Goal: Task Accomplishment & Management: Use online tool/utility

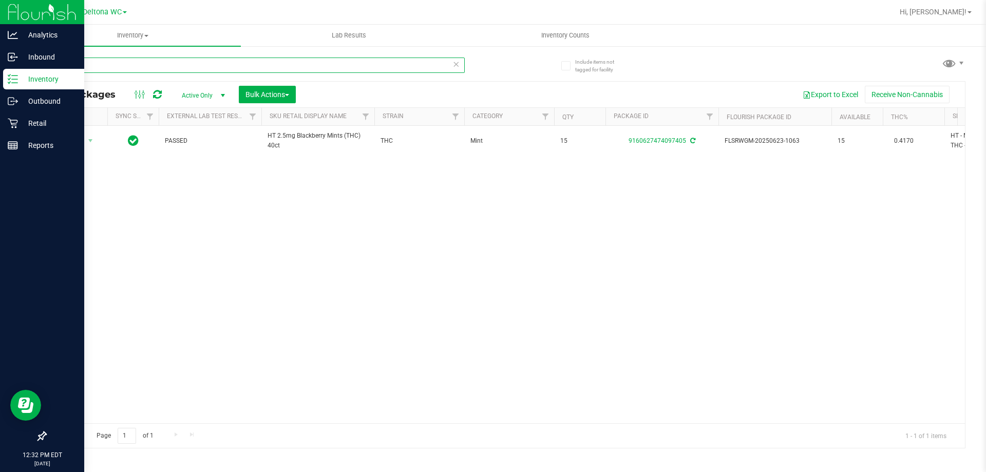
drag, startPoint x: 295, startPoint y: 62, endPoint x: 5, endPoint y: 13, distance: 294.2
click at [1, 13] on div "Analytics Inbound Inventory Outbound Retail Reports 12:32 PM EDT 08/19/2025 08/…" at bounding box center [493, 236] width 986 height 472
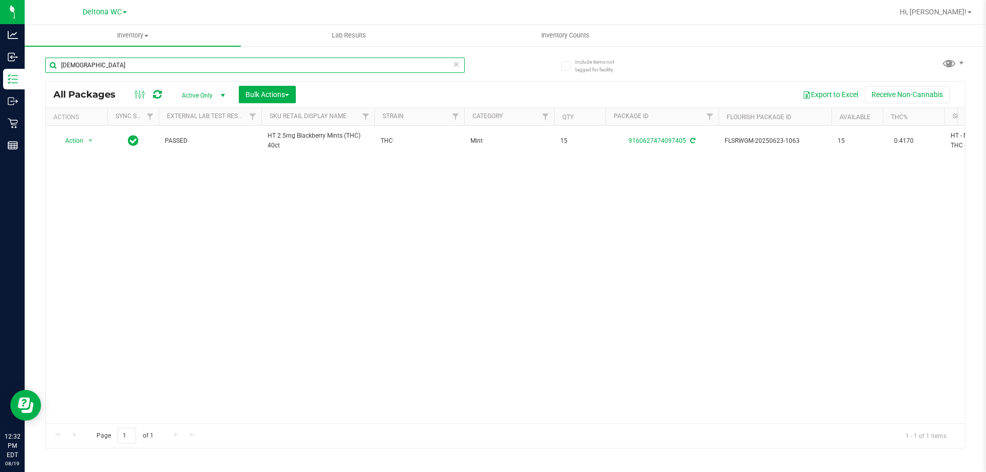
type input "zen"
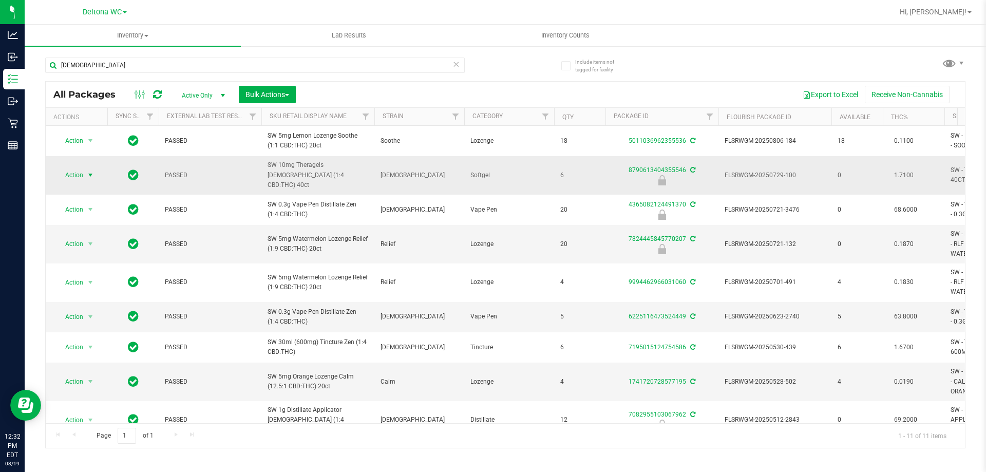
click at [95, 177] on span "select" at bounding box center [90, 175] width 8 height 8
click at [103, 293] on li "Unlock package" at bounding box center [90, 300] width 66 height 15
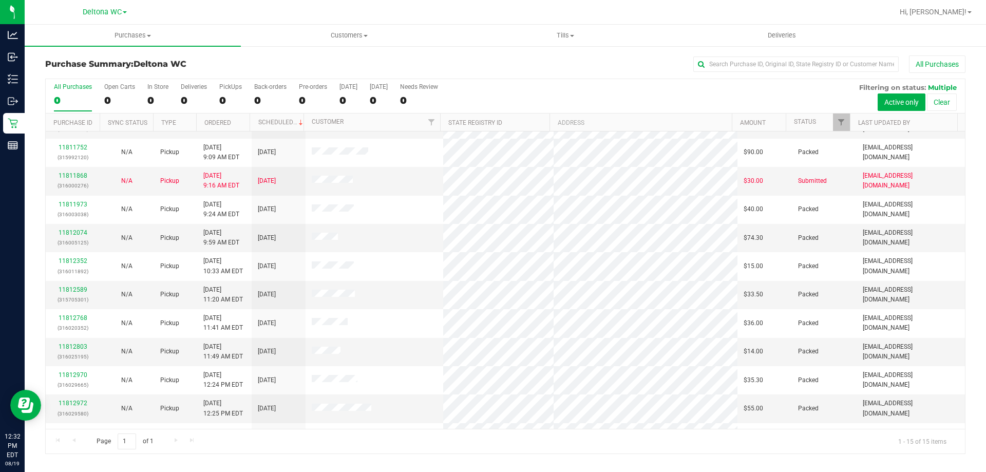
scroll to position [129, 0]
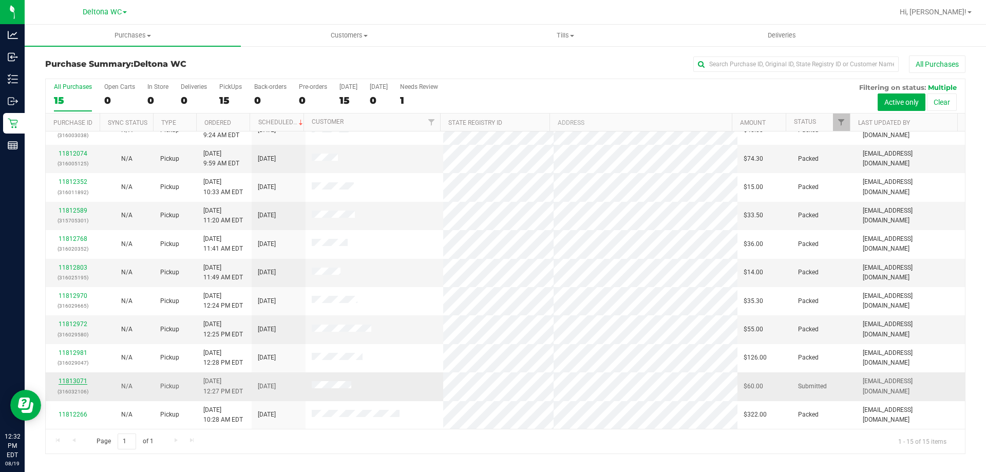
click at [78, 379] on link "11813071" at bounding box center [73, 381] width 29 height 7
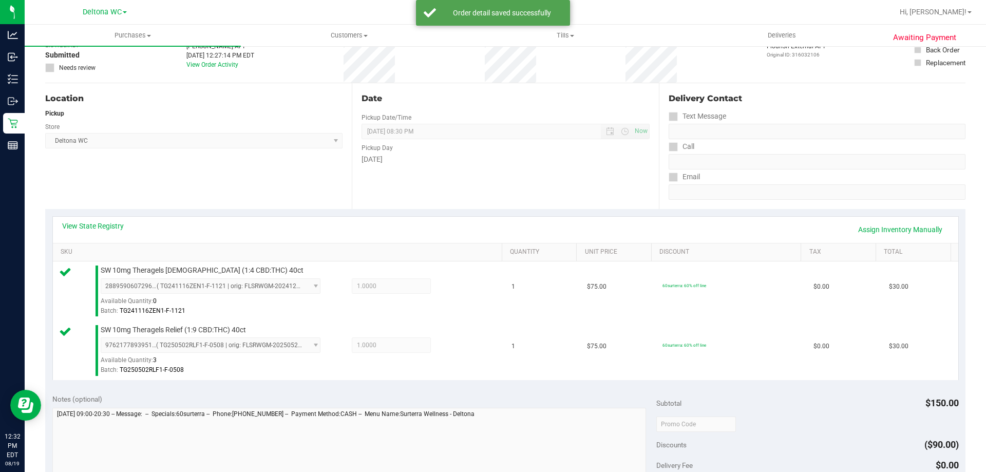
scroll to position [308, 0]
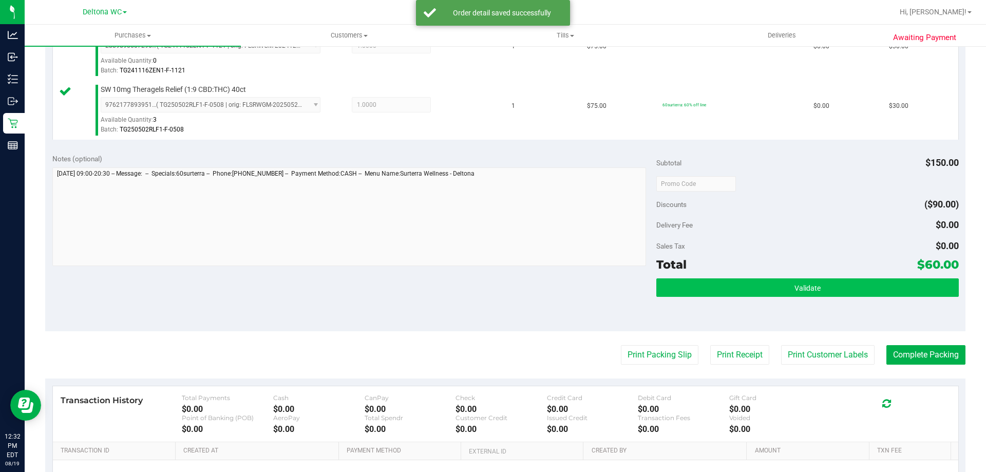
click at [739, 278] on div "Subtotal $150.00 Discounts ($90.00) Delivery Fee $0.00 Sales Tax $0.00 Total $6…" at bounding box center [807, 239] width 302 height 171
click at [740, 280] on button "Validate" at bounding box center [807, 287] width 302 height 18
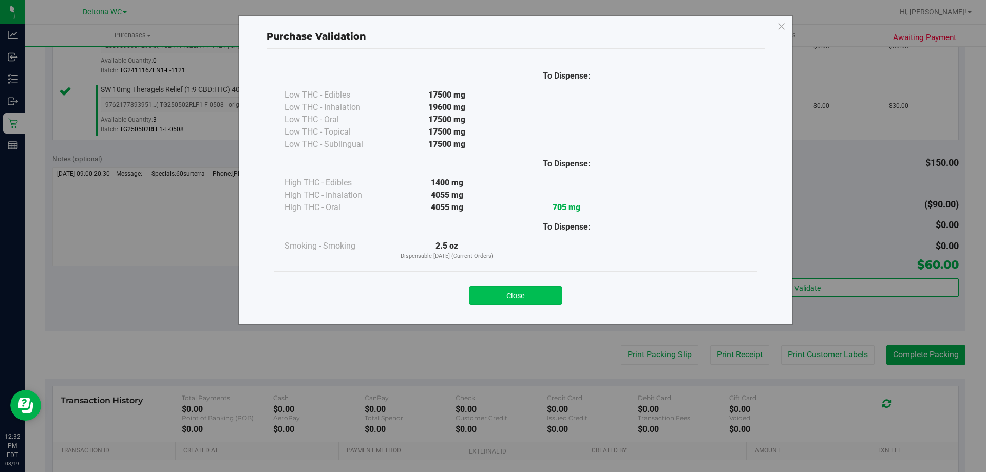
click at [545, 291] on button "Close" at bounding box center [515, 295] width 93 height 18
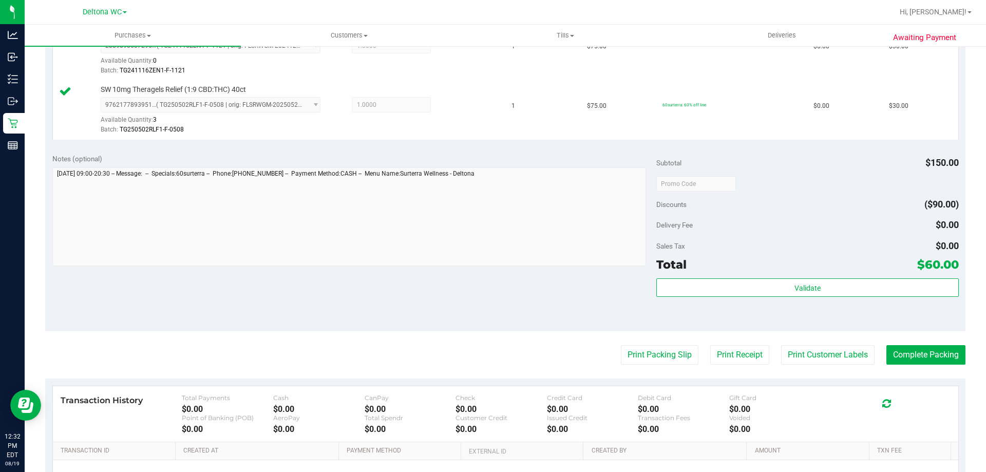
click at [657, 368] on purchase-details "Back Edit Purchase Cancel Purchase View Profile # 11813071 BioTrack ID: - Submi…" at bounding box center [505, 158] width 920 height 823
click at [651, 361] on button "Print Packing Slip" at bounding box center [660, 355] width 78 height 20
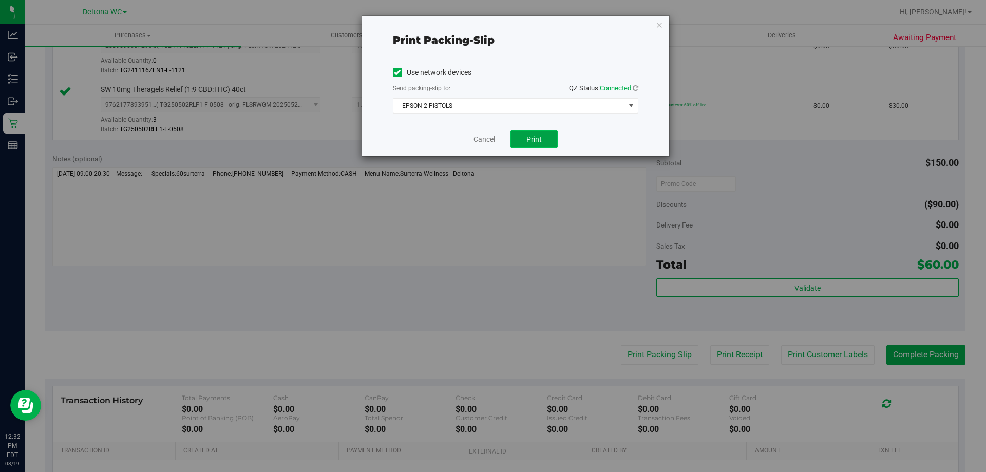
click at [536, 135] on span "Print" at bounding box center [533, 139] width 15 height 8
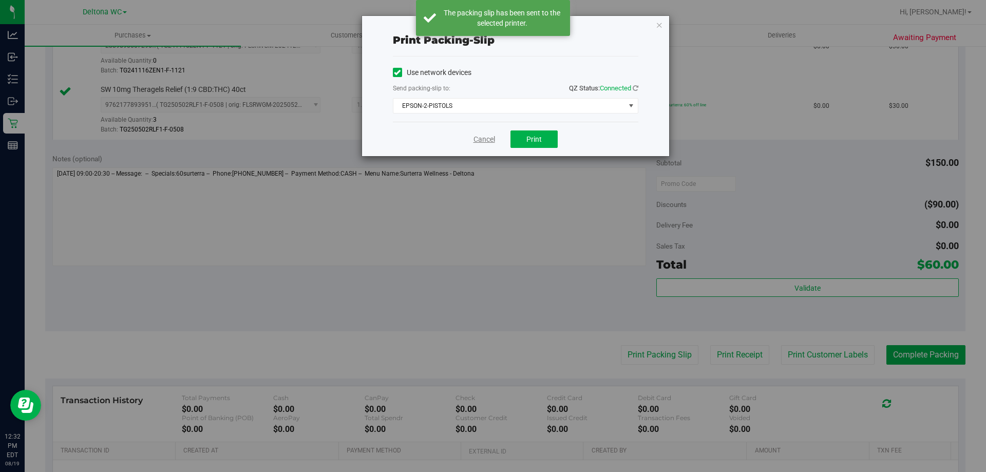
click at [492, 137] on link "Cancel" at bounding box center [485, 139] width 22 height 11
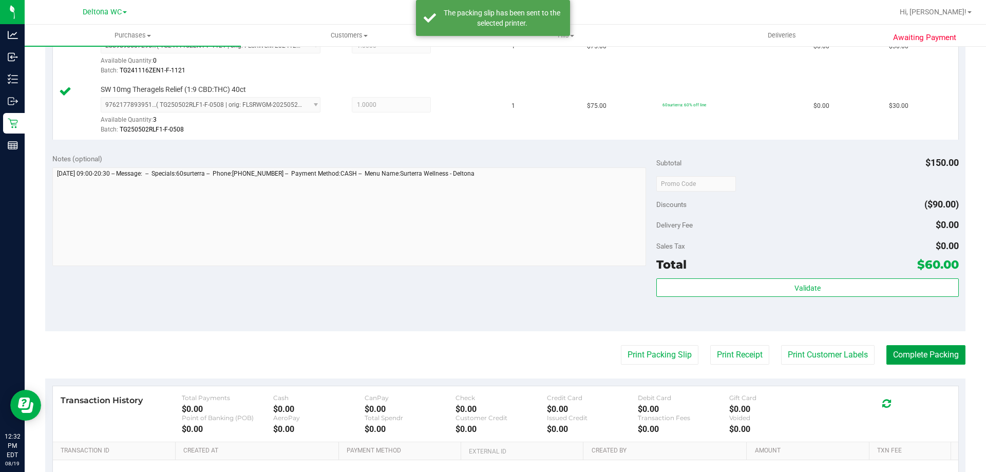
drag, startPoint x: 890, startPoint y: 349, endPoint x: 823, endPoint y: 300, distance: 83.0
click at [890, 349] on button "Complete Packing" at bounding box center [926, 355] width 79 height 20
